Goal: Information Seeking & Learning: Learn about a topic

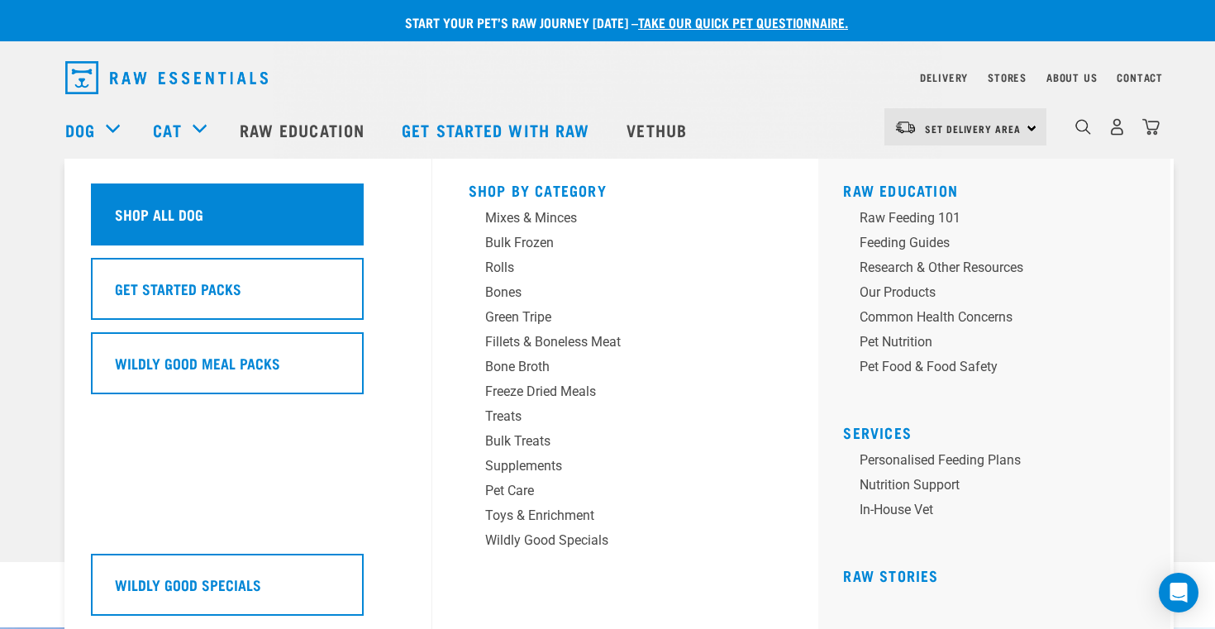
click at [313, 223] on div "Shop All Dog" at bounding box center [227, 214] width 273 height 62
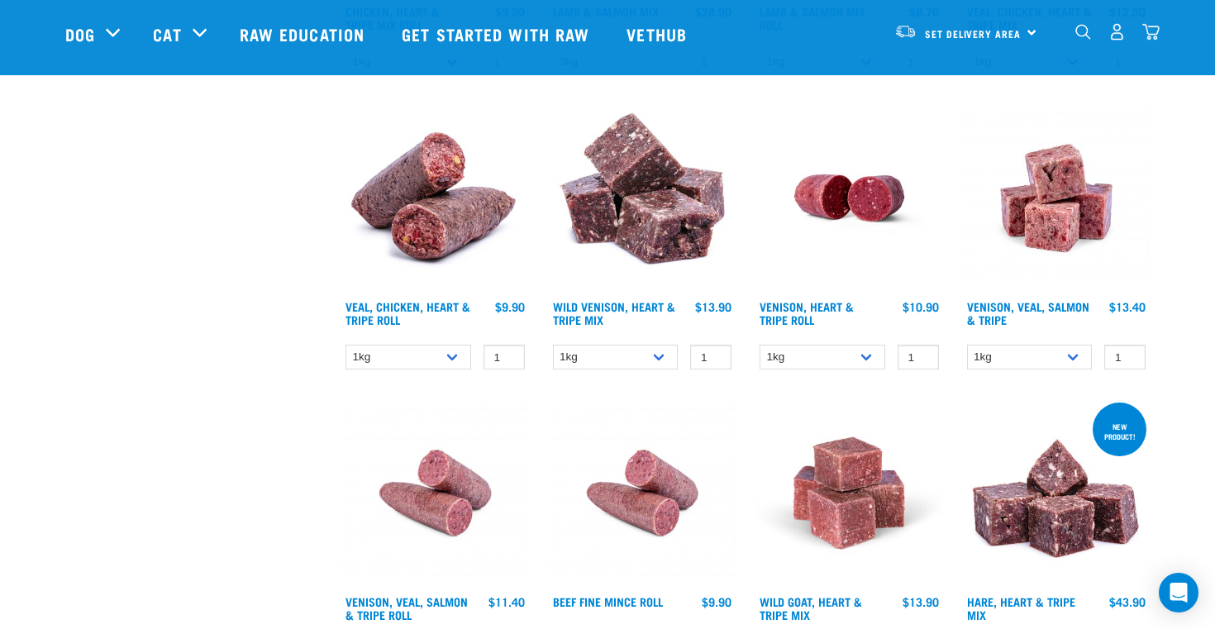
scroll to position [2069, 0]
click at [1029, 347] on select "1kg 3kg Bulk (18kg)" at bounding box center [1030, 357] width 126 height 26
select select "62284"
click at [967, 344] on select "1kg 3kg Bulk (18kg)" at bounding box center [1030, 357] width 126 height 26
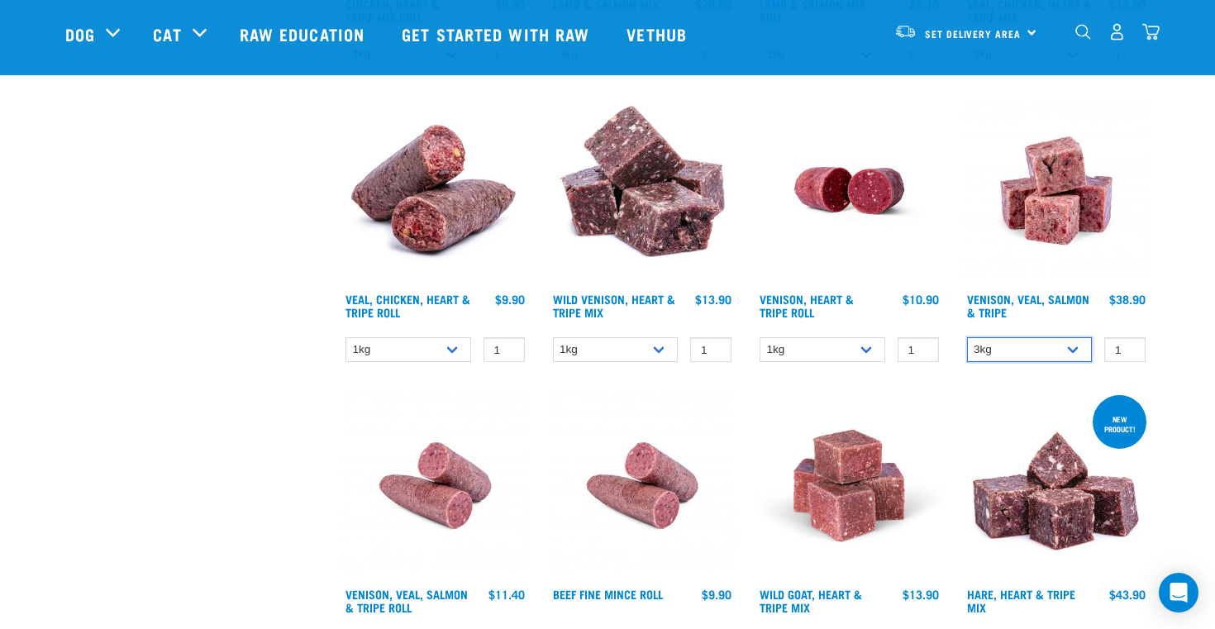
scroll to position [2076, 0]
click at [1015, 193] on img at bounding box center [1057, 190] width 188 height 188
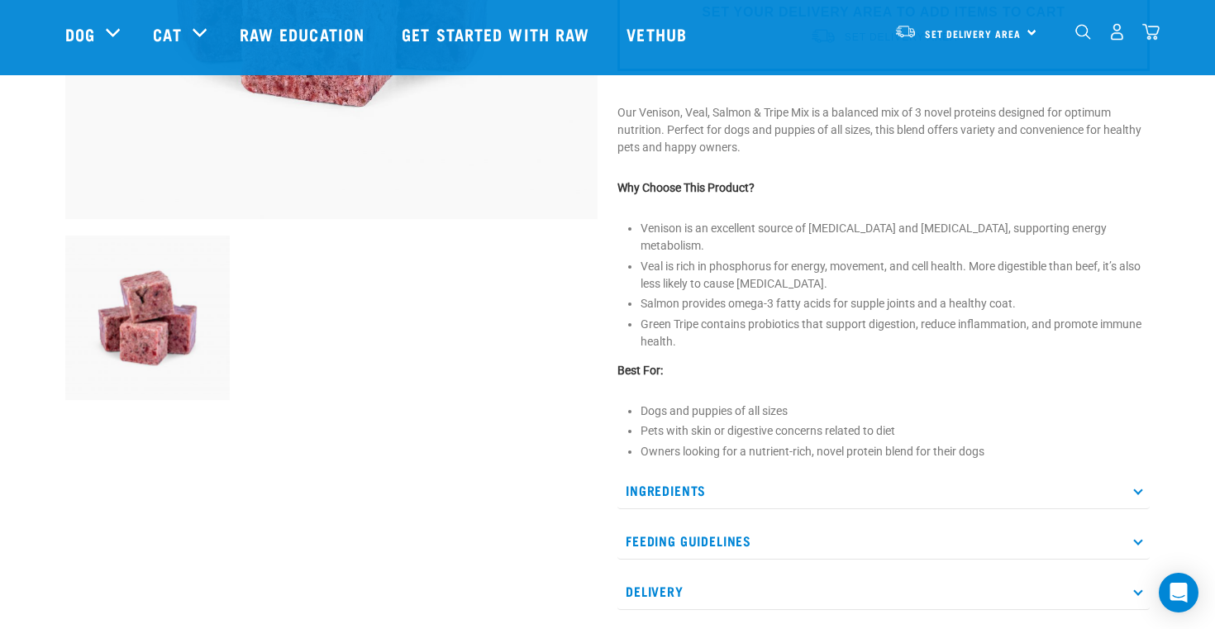
scroll to position [435, 0]
click at [660, 476] on p "Ingredients" at bounding box center [883, 489] width 532 height 37
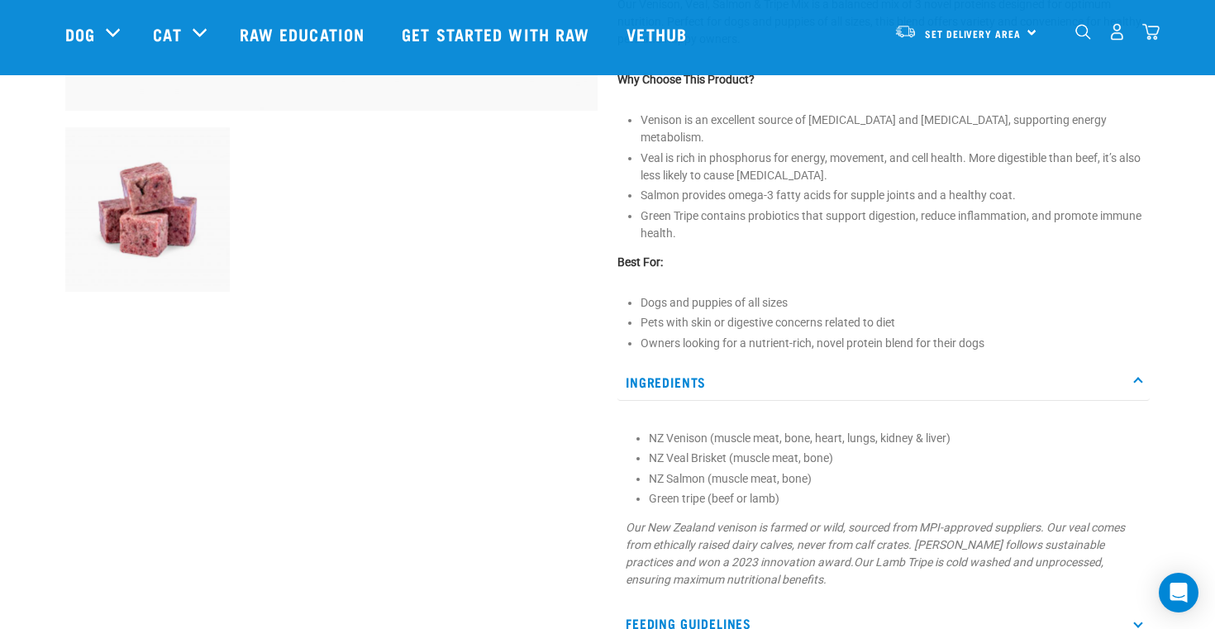
scroll to position [565, 0]
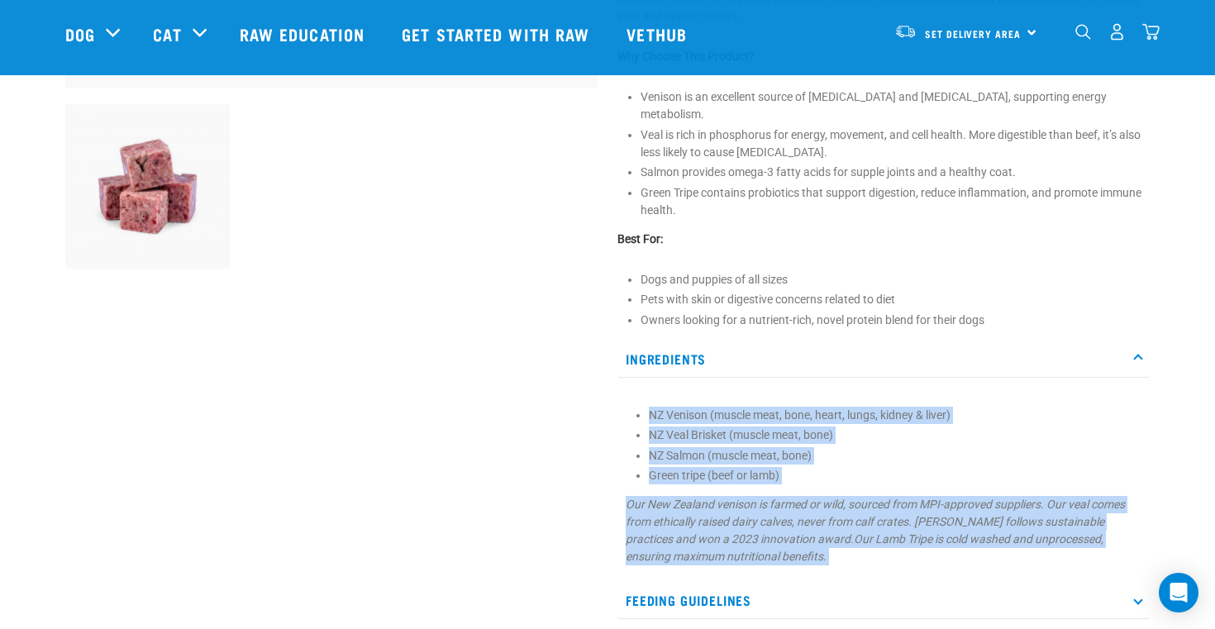
drag, startPoint x: 623, startPoint y: 401, endPoint x: 838, endPoint y: 556, distance: 265.2
click at [838, 556] on div "NZ Venison (muscle meat, bone, heart, lungs, kidney & liver) NZ Veal Brisket (m…" at bounding box center [883, 481] width 532 height 188
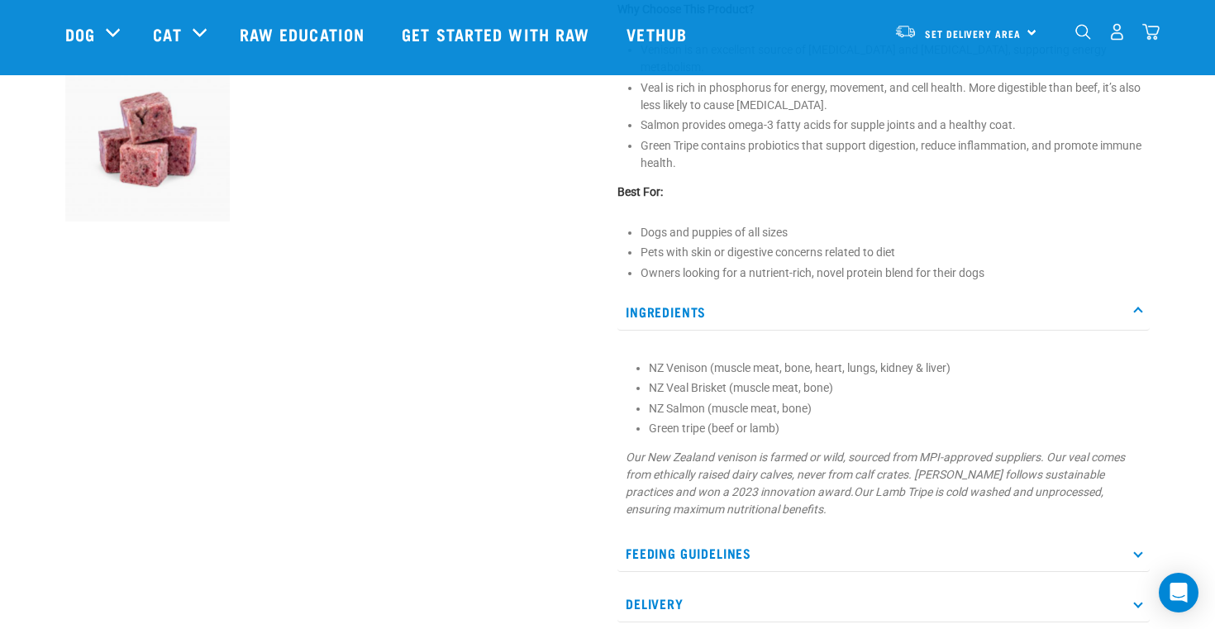
scroll to position [613, 0]
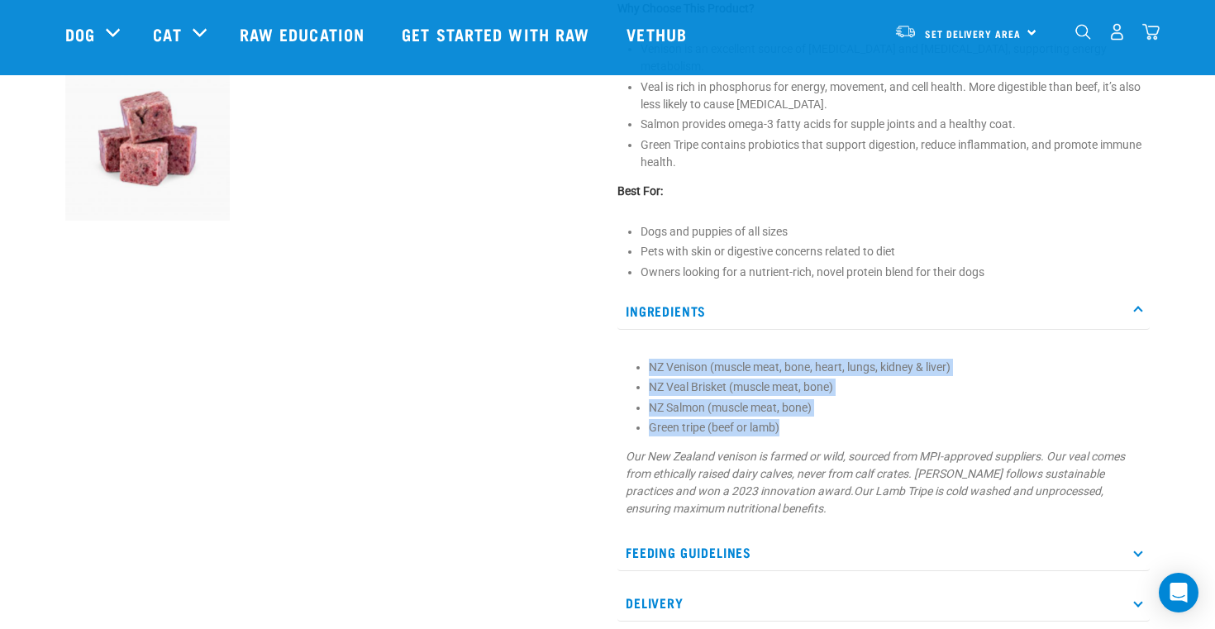
drag, startPoint x: 820, startPoint y: 414, endPoint x: 651, endPoint y: 345, distance: 182.3
click at [651, 359] on ul "NZ Venison (muscle meat, bone, heart, lungs, kidney & liver) NZ Veal Brisket (m…" at bounding box center [895, 398] width 493 height 79
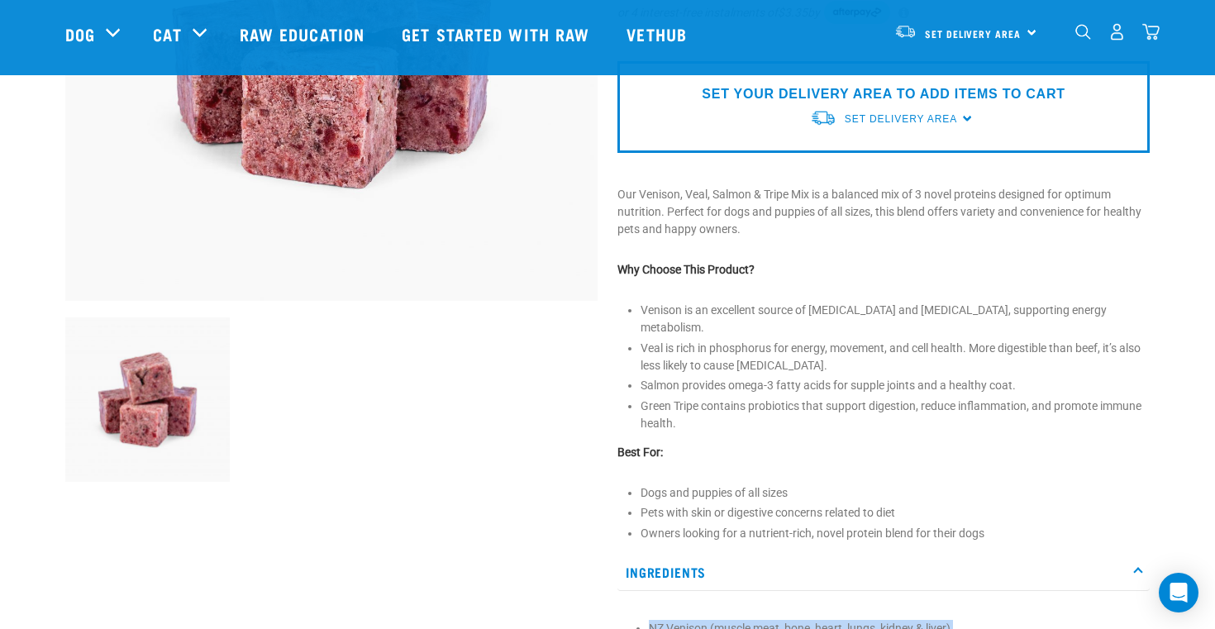
scroll to position [353, 0]
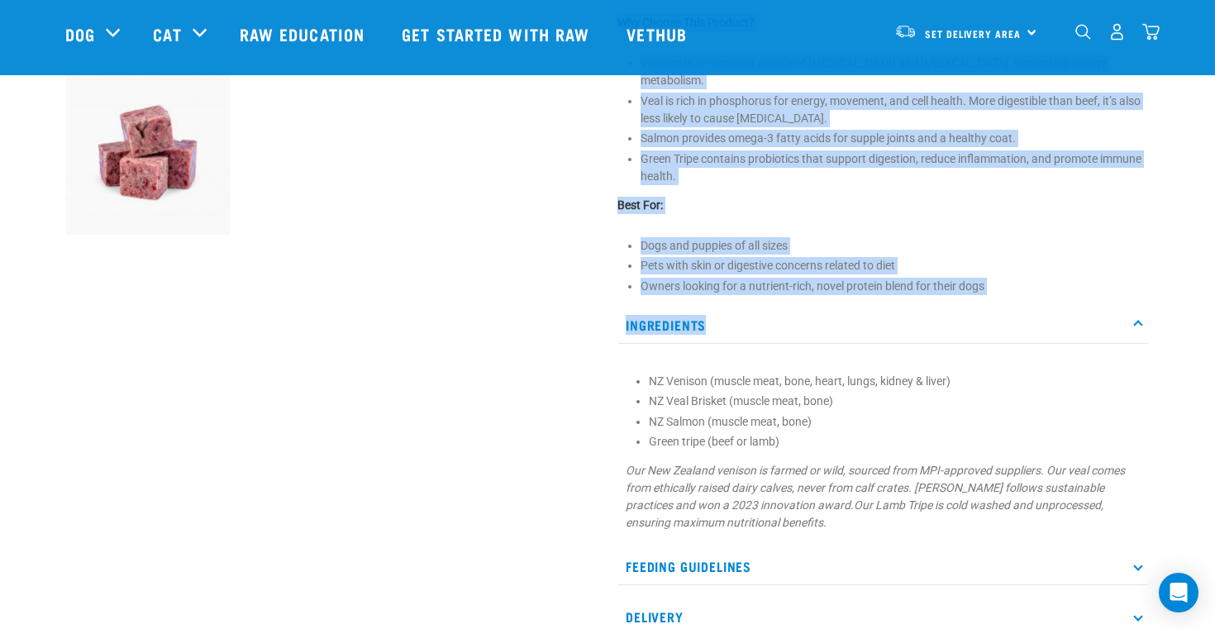
drag, startPoint x: 607, startPoint y: 178, endPoint x: 707, endPoint y: 302, distance: 159.9
click at [707, 302] on div "Venison, Veal, Salmon & Tripe" at bounding box center [883, 78] width 552 height 1159
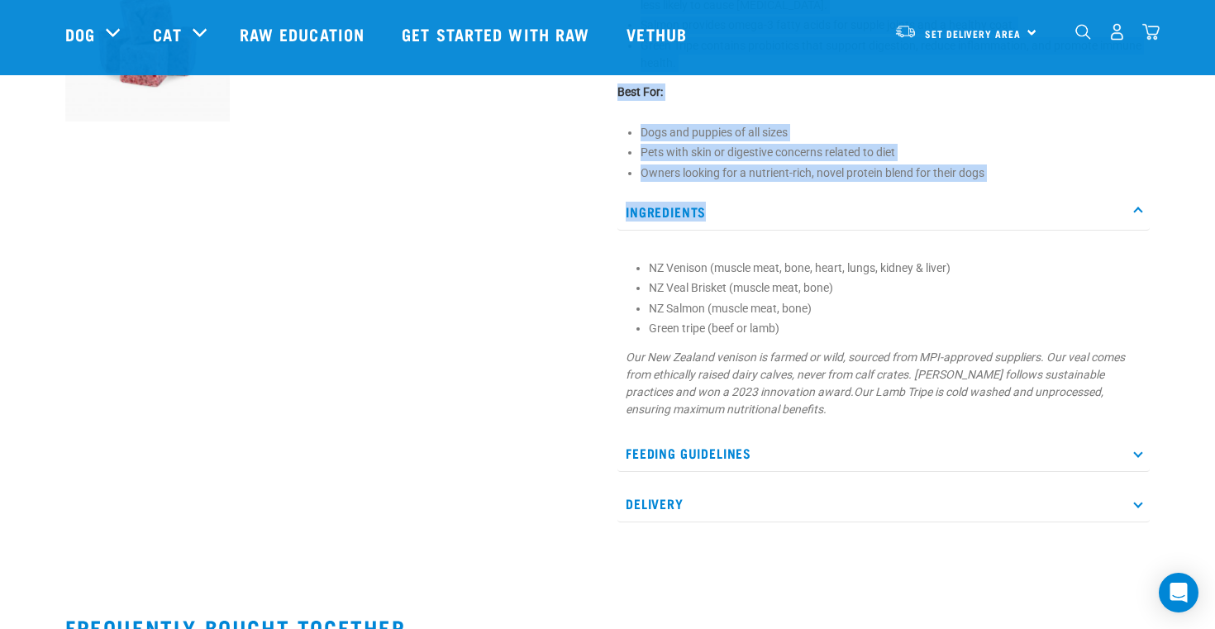
scroll to position [727, 0]
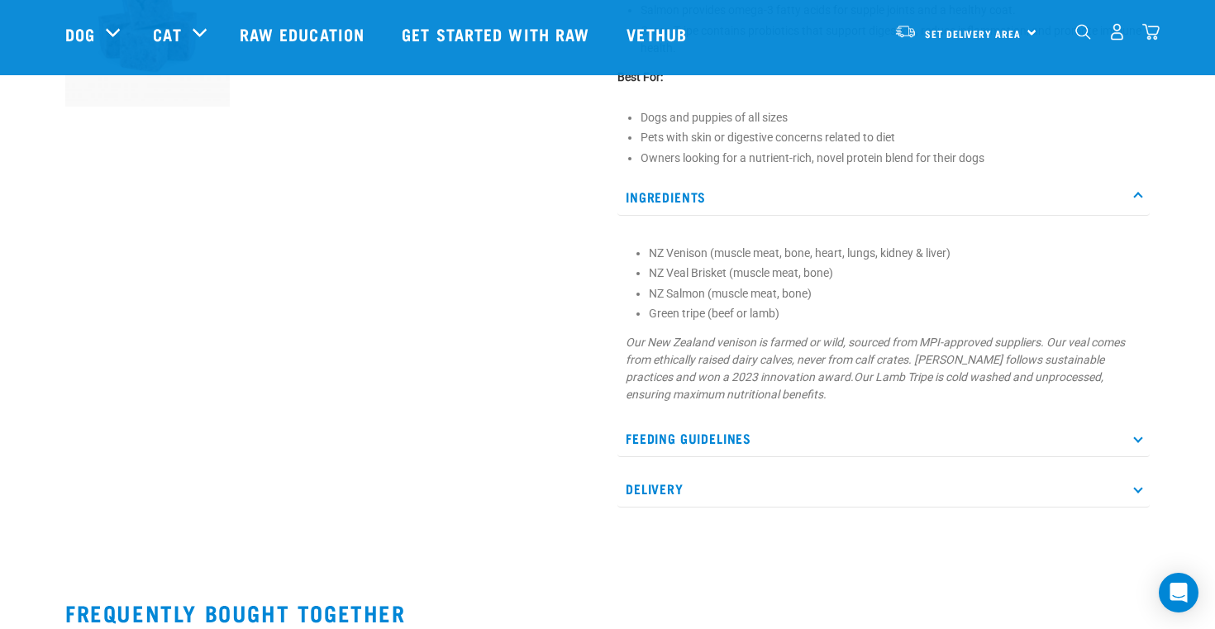
click at [750, 428] on p "Feeding Guidelines" at bounding box center [883, 438] width 532 height 37
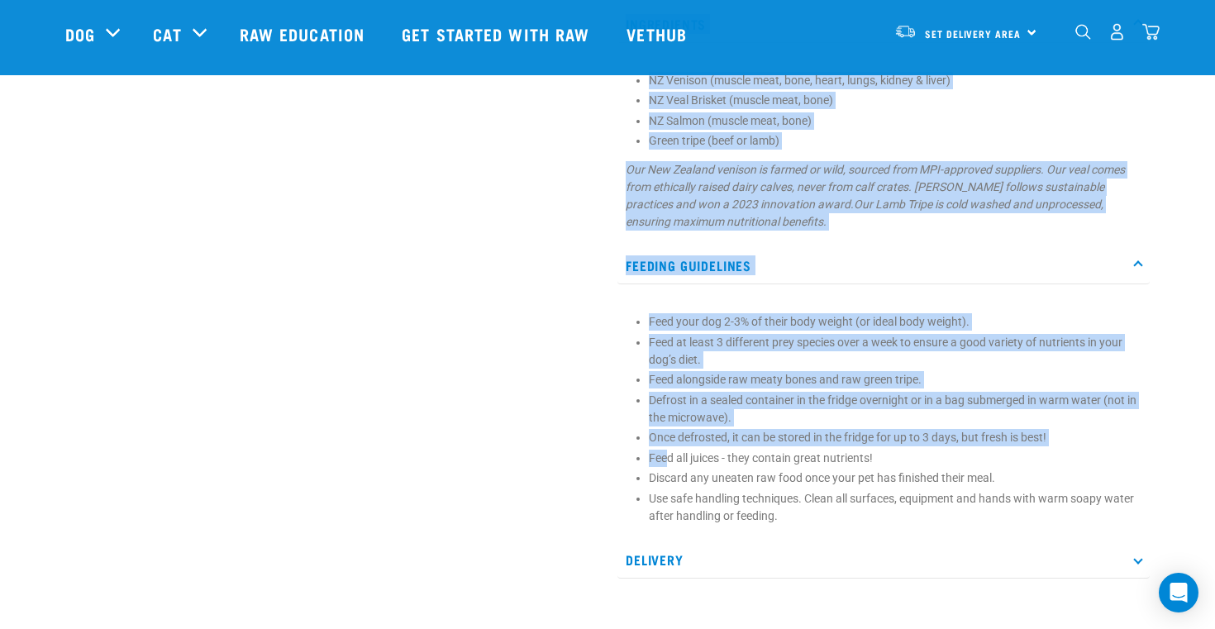
scroll to position [902, 0]
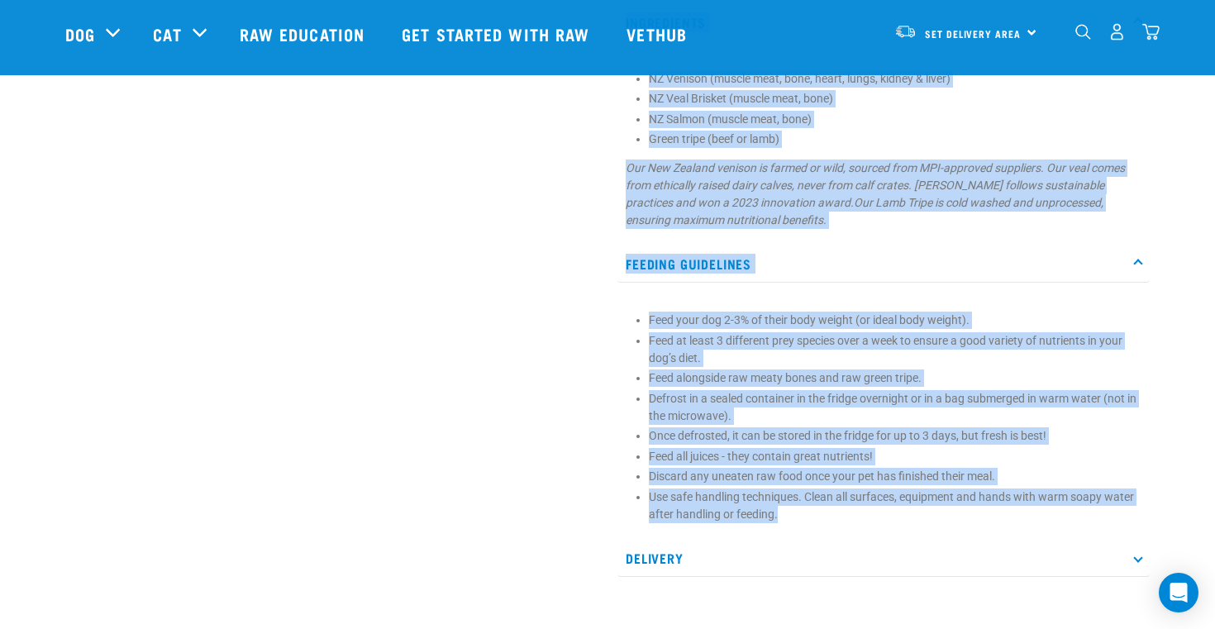
drag, startPoint x: 614, startPoint y: 332, endPoint x: 786, endPoint y: 511, distance: 247.8
copy div "Lor Ipsumdo, Sita, Consec & Adipi Eli se d eiusmodt inc ut 4 labor etdolore mag…"
